Goal: Task Accomplishment & Management: Manage account settings

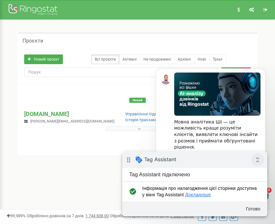
click at [257, 160] on icon "collapse_all" at bounding box center [257, 159] width 13 height 13
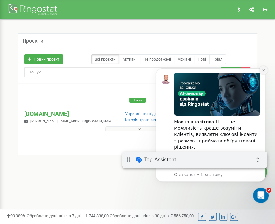
click at [264, 69] on icon "Dismiss notification" at bounding box center [264, 70] width 4 height 4
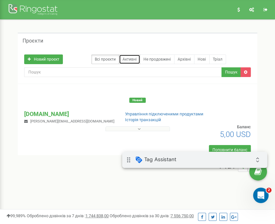
click at [130, 59] on link "Активні" at bounding box center [129, 59] width 21 height 10
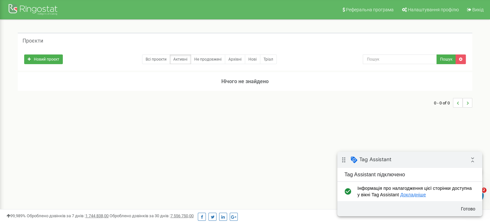
click at [278, 102] on div "0 - 0 of 0" at bounding box center [245, 103] width 455 height 23
